Goal: Find specific page/section: Find specific page/section

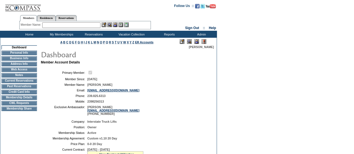
click at [196, 42] on img at bounding box center [196, 41] width 5 height 5
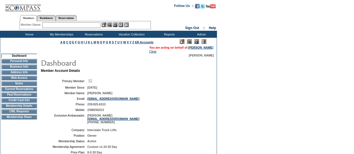
click at [63, 25] on input "text" at bounding box center [71, 25] width 58 height 6
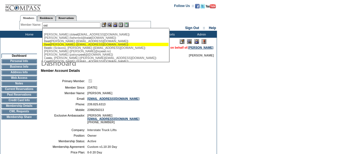
type input "ost"
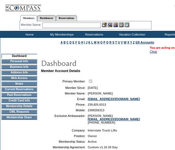
click at [65, 25] on input "text" at bounding box center [71, 25] width 58 height 6
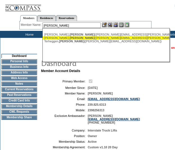
click at [69, 38] on span "Yvette" at bounding box center [81, 37] width 25 height 3
type input "Ostolaza, Yvette (yvette.ostolaza@sidley.com)"
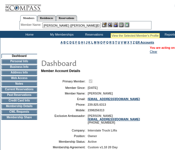
click at [110, 26] on img at bounding box center [109, 24] width 5 height 5
